Goal: Check status: Check status

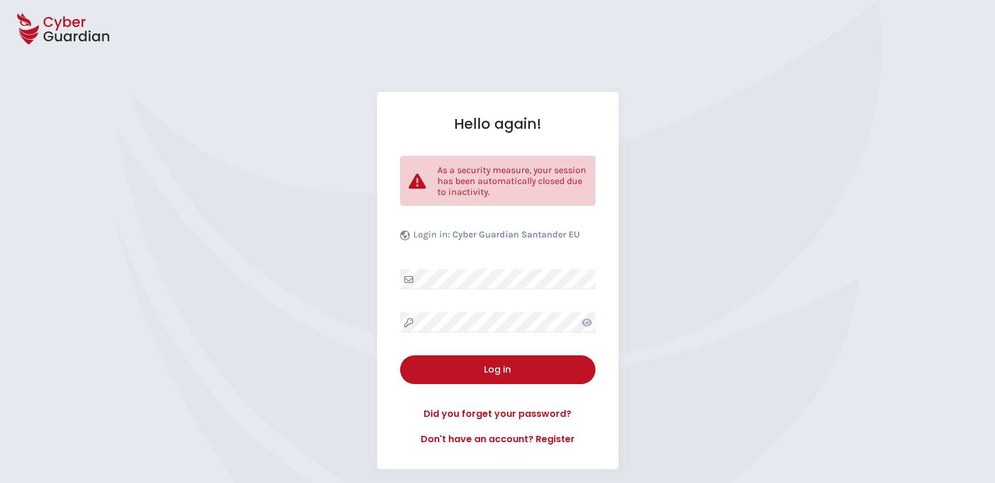
select select "English"
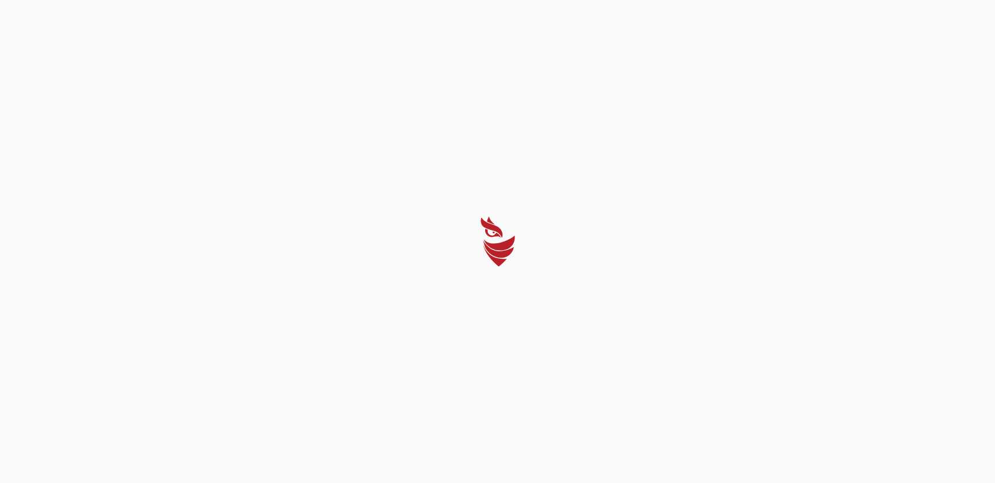
select select "English"
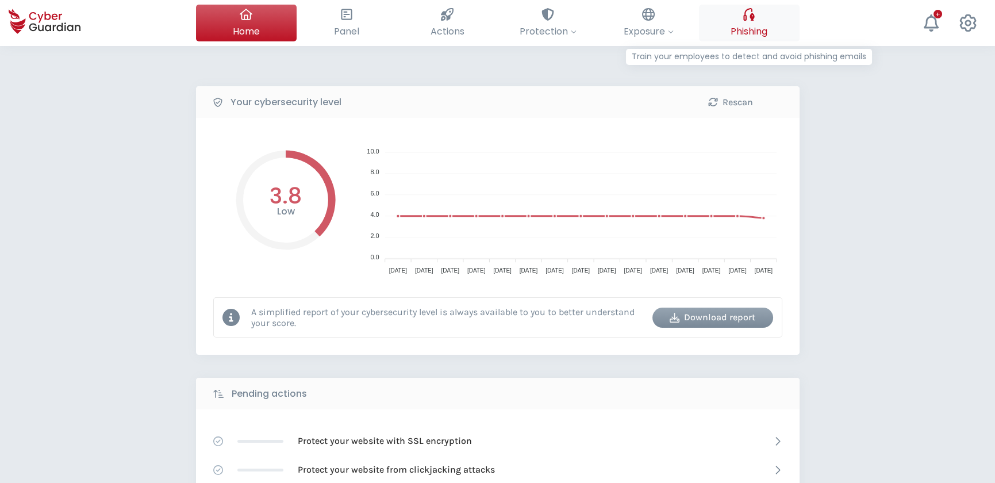
click at [753, 14] on icon at bounding box center [748, 14] width 11 height 13
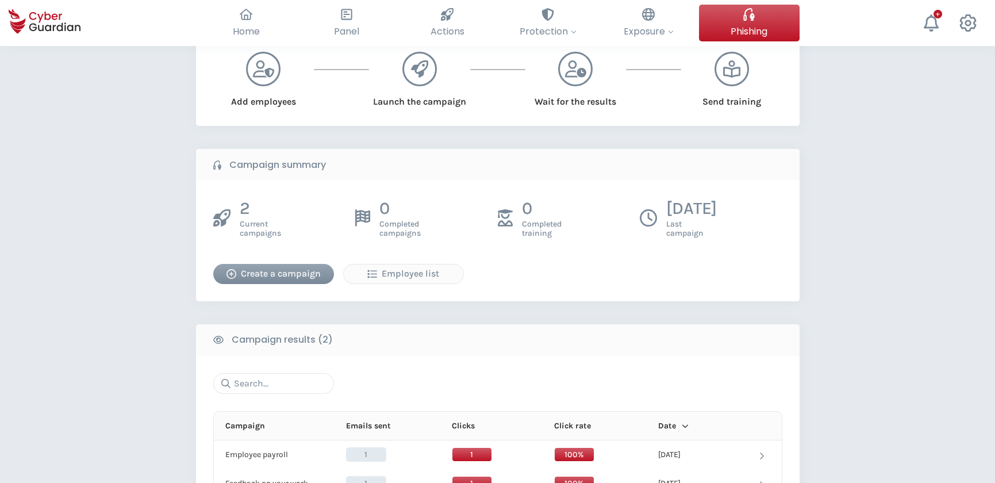
scroll to position [104, 0]
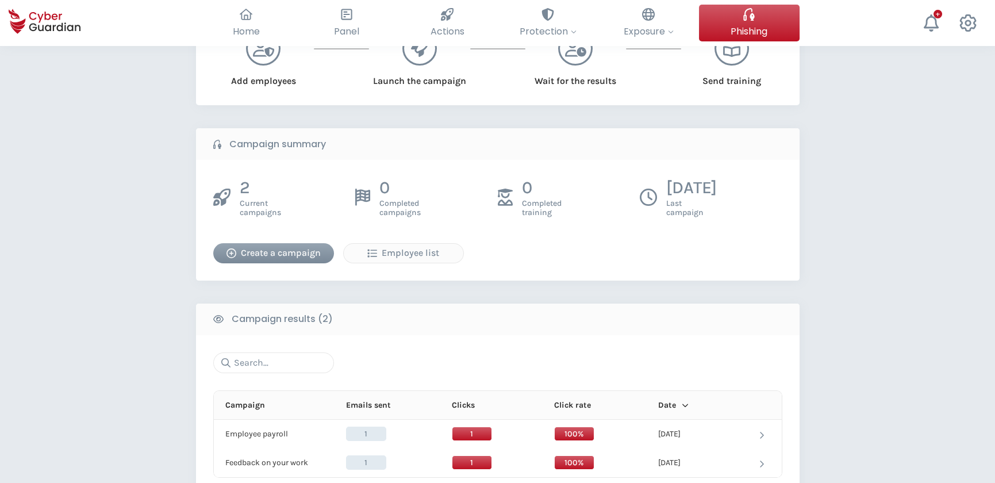
click at [245, 205] on span "Current campaigns" at bounding box center [260, 208] width 41 height 18
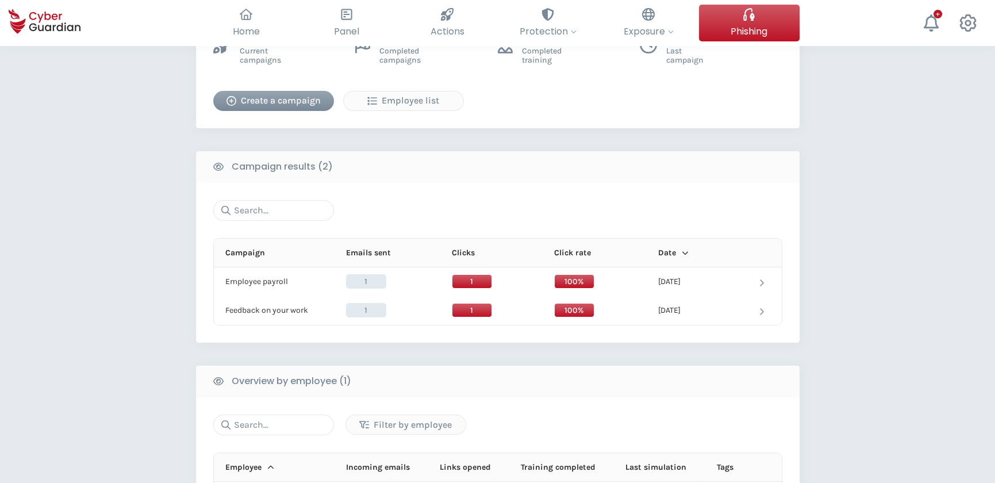
scroll to position [261, 0]
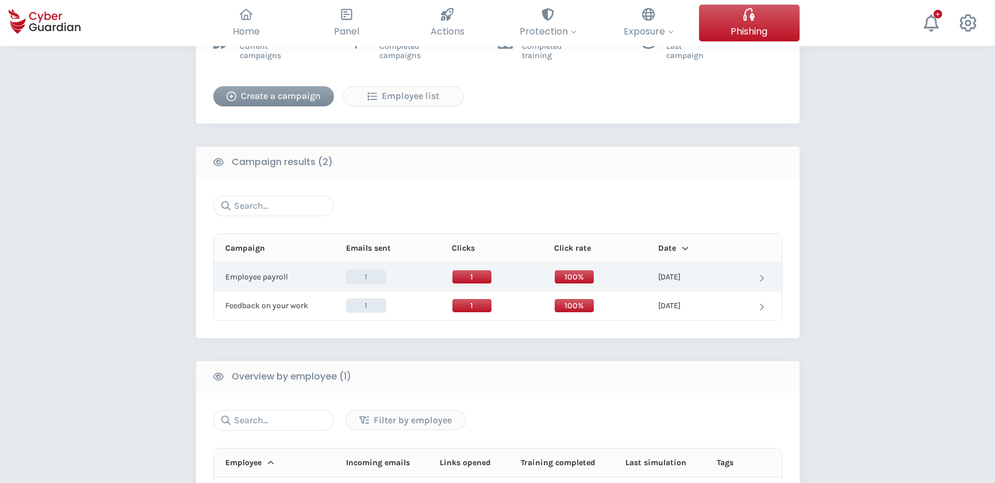
click at [715, 274] on td "[DATE]" at bounding box center [691, 277] width 101 height 29
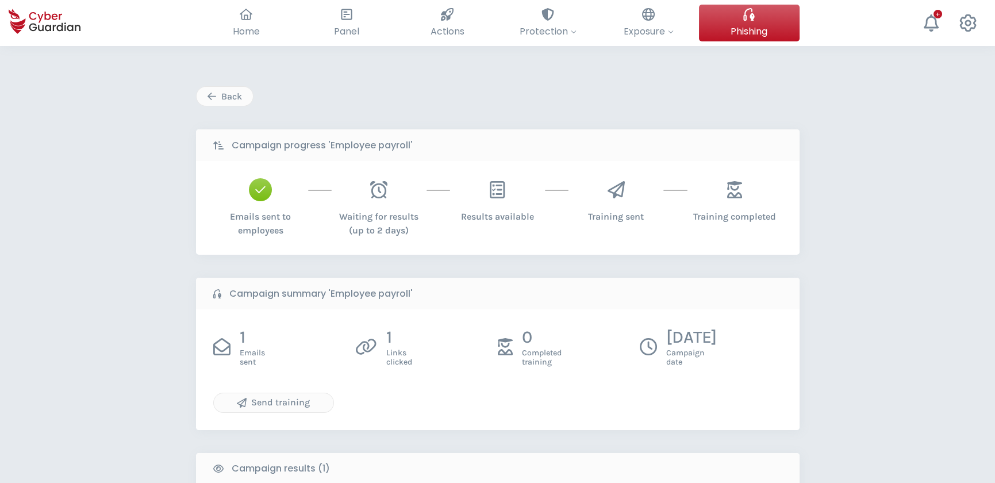
click at [869, 365] on div "Back Campaign progress 'Employee payroll' Emails sent to employees Waiting for …" at bounding box center [497, 432] width 995 height 772
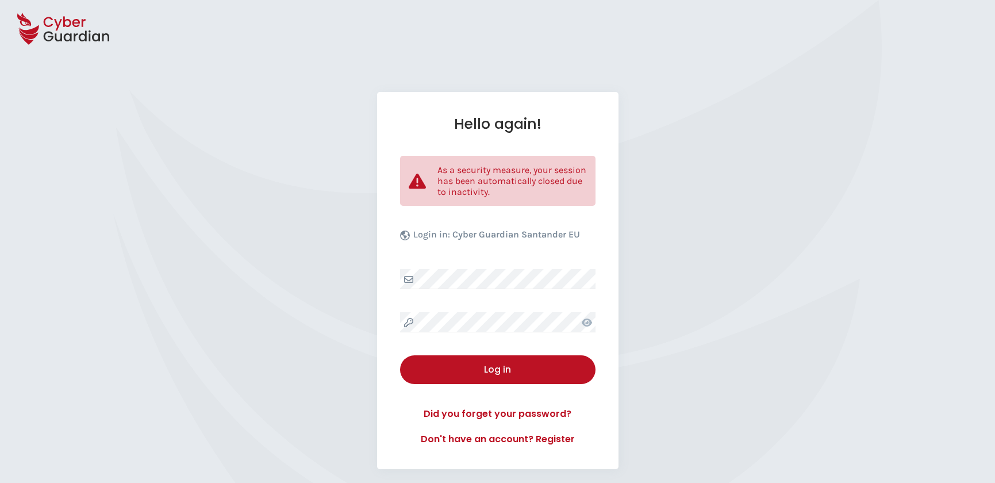
select select "English"
